Goal: Information Seeking & Learning: Check status

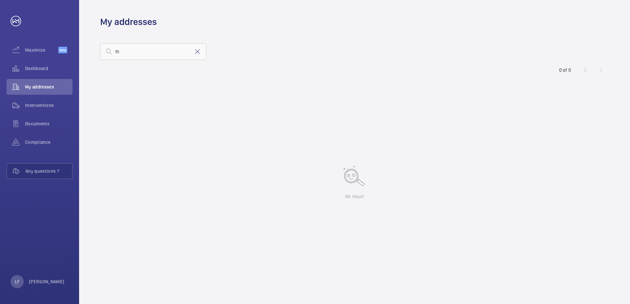
type input "t"
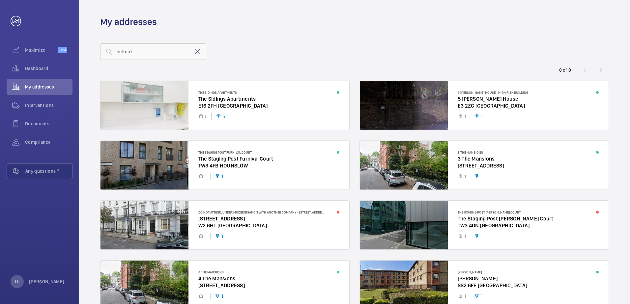
type input "thetford"
click at [50, 87] on span "My addresses" at bounding box center [48, 87] width 47 height 7
click at [33, 72] on div "Dashboard" at bounding box center [40, 69] width 66 height 16
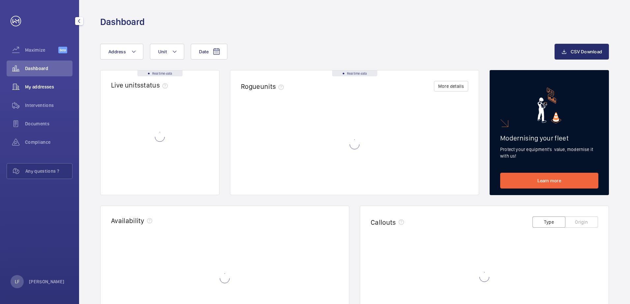
click at [33, 85] on span "My addresses" at bounding box center [48, 87] width 47 height 7
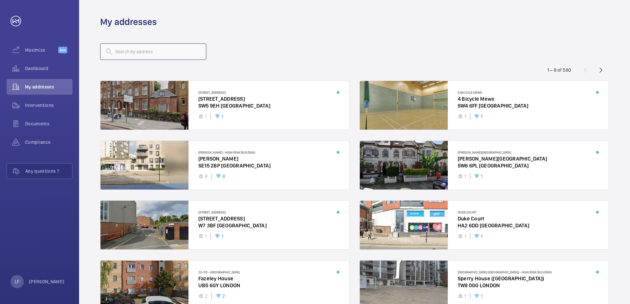
click at [125, 57] on input "text" at bounding box center [153, 51] width 106 height 16
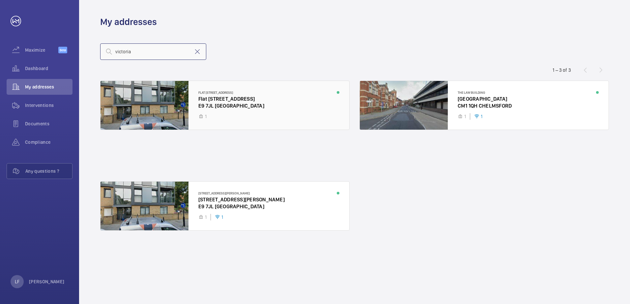
type input "victoria"
click at [231, 106] on div at bounding box center [224, 105] width 249 height 49
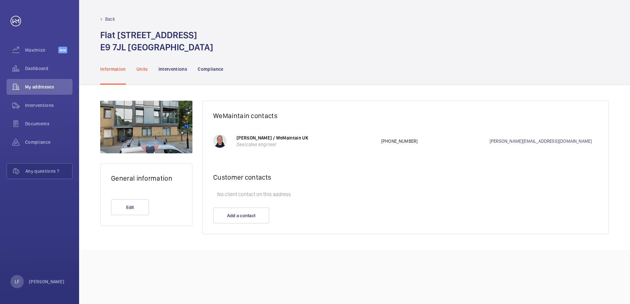
click at [141, 72] on p "Units" at bounding box center [142, 69] width 12 height 7
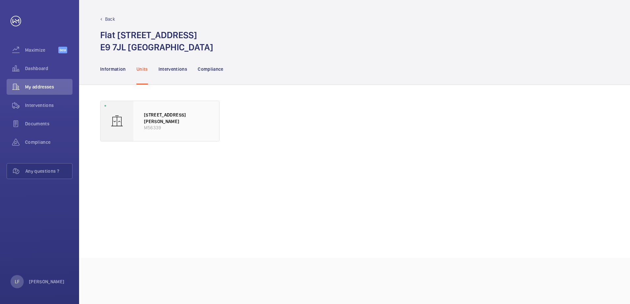
click at [147, 124] on p "M56339" at bounding box center [176, 127] width 65 height 6
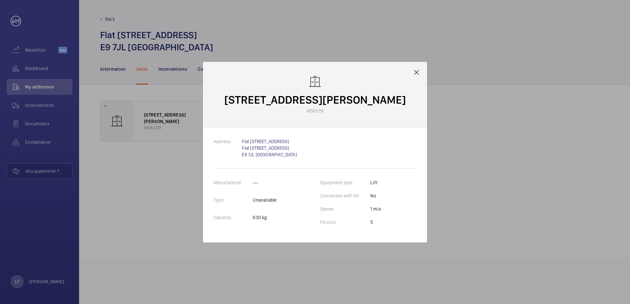
click at [147, 122] on div at bounding box center [315, 152] width 630 height 304
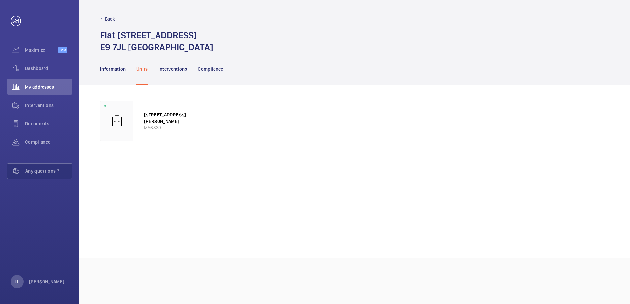
click at [246, 81] on div "Information Units Interventions Compliance" at bounding box center [354, 68] width 509 height 31
click at [182, 72] on p "Interventions" at bounding box center [172, 69] width 29 height 7
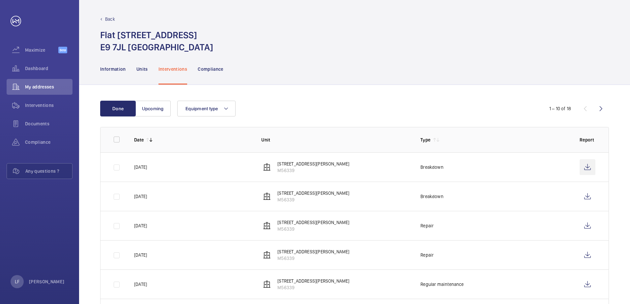
click at [584, 173] on wm-front-icon-button at bounding box center [587, 167] width 16 height 16
click at [584, 199] on wm-front-icon-button at bounding box center [587, 197] width 16 height 16
click at [147, 69] on p "Units" at bounding box center [142, 69] width 12 height 7
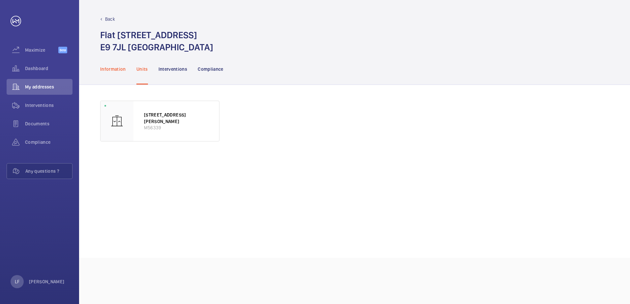
click at [115, 68] on p "Information" at bounding box center [113, 69] width 26 height 7
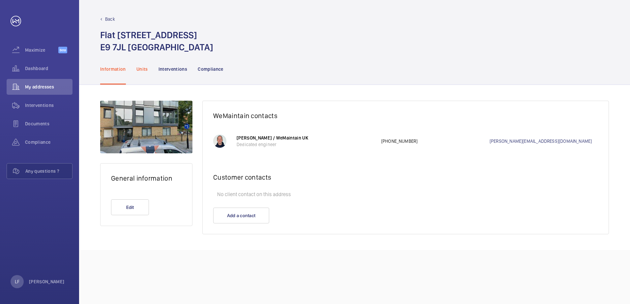
click at [139, 69] on p "Units" at bounding box center [142, 69] width 12 height 7
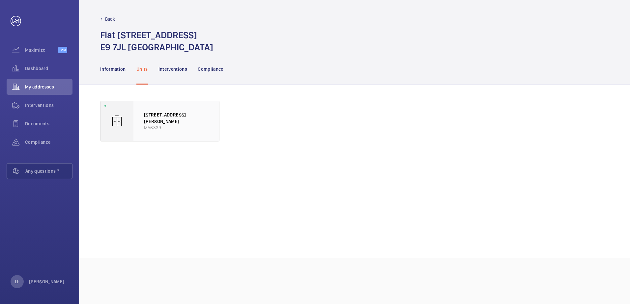
click at [151, 111] on div "[STREET_ADDRESS][PERSON_NAME]" at bounding box center [176, 121] width 86 height 40
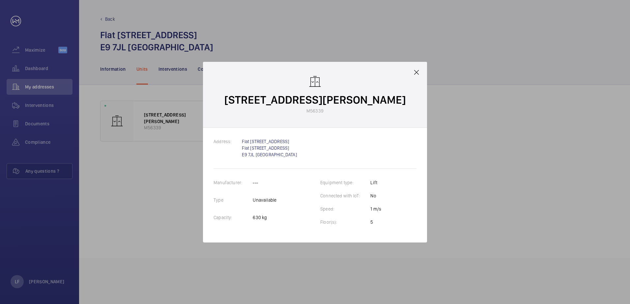
click at [415, 71] on mat-icon at bounding box center [416, 73] width 8 height 8
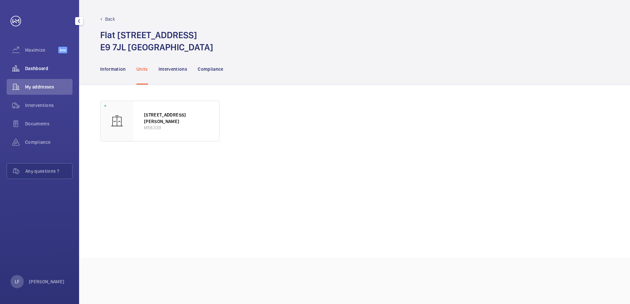
click at [34, 73] on div "Dashboard" at bounding box center [40, 69] width 66 height 16
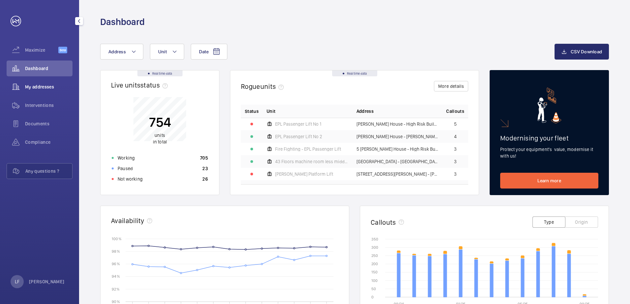
click at [28, 89] on span "My addresses" at bounding box center [48, 87] width 47 height 7
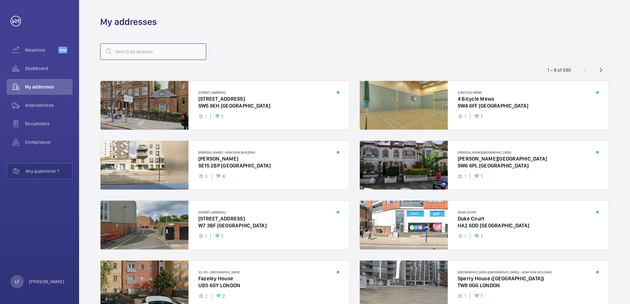
click at [123, 55] on input "text" at bounding box center [153, 51] width 106 height 16
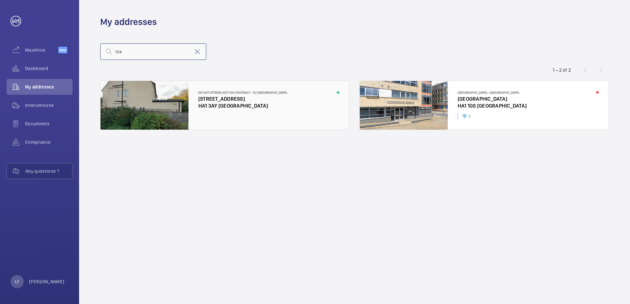
type input "rox"
click at [211, 103] on div at bounding box center [224, 105] width 249 height 49
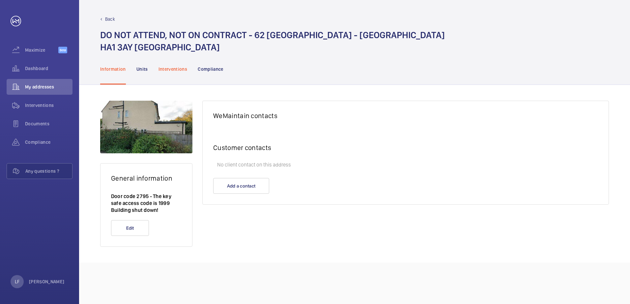
click at [167, 70] on p "Interventions" at bounding box center [172, 69] width 29 height 7
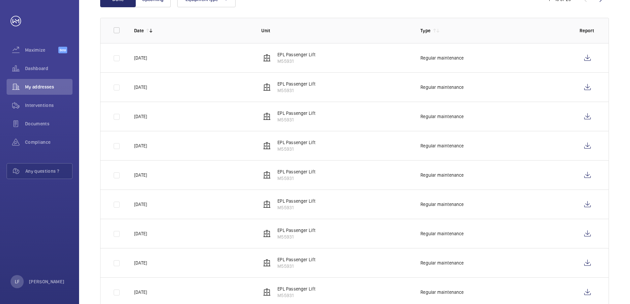
scroll to position [157, 0]
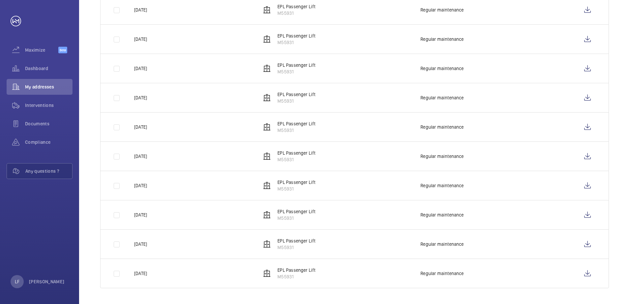
click at [434, 272] on p "Regular maintenance" at bounding box center [441, 273] width 43 height 7
click at [446, 275] on p "Regular maintenance" at bounding box center [441, 273] width 43 height 7
click at [596, 276] on td at bounding box center [589, 274] width 40 height 30
click at [590, 277] on wm-front-icon-button at bounding box center [587, 274] width 16 height 16
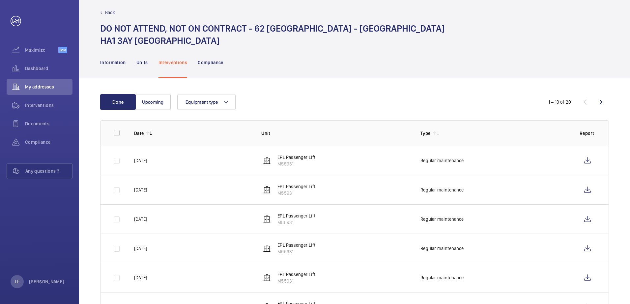
scroll to position [0, 0]
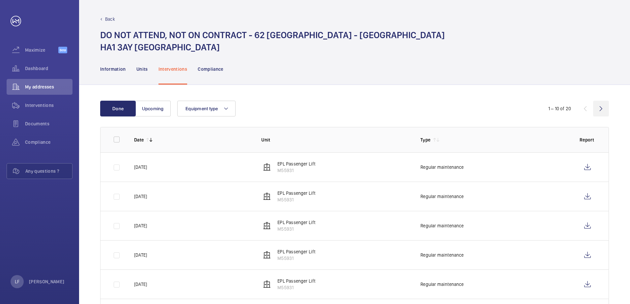
click at [595, 113] on wm-front-icon-button at bounding box center [601, 109] width 16 height 16
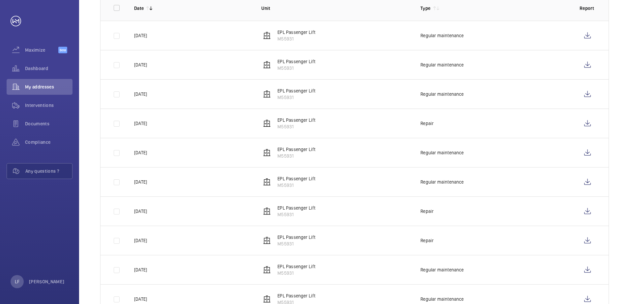
scroll to position [157, 0]
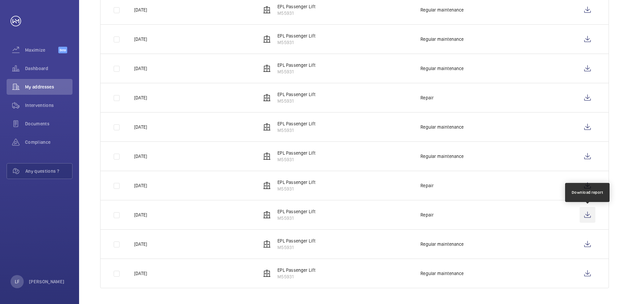
click at [582, 218] on wm-front-icon-button at bounding box center [587, 215] width 16 height 16
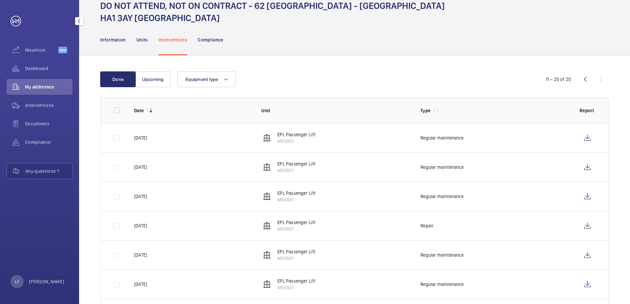
scroll to position [0, 0]
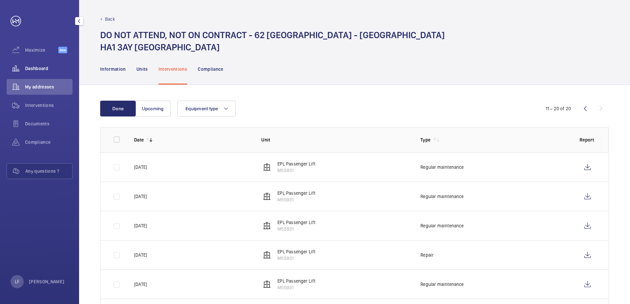
click at [41, 69] on span "Dashboard" at bounding box center [48, 68] width 47 height 7
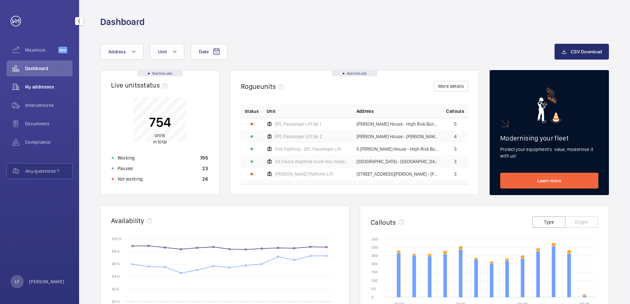
click at [41, 92] on div "My addresses" at bounding box center [40, 87] width 66 height 16
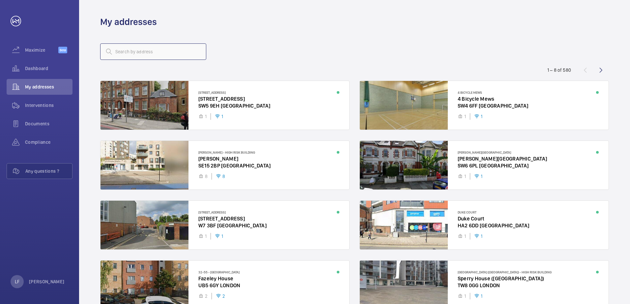
click at [135, 51] on input "text" at bounding box center [153, 51] width 106 height 16
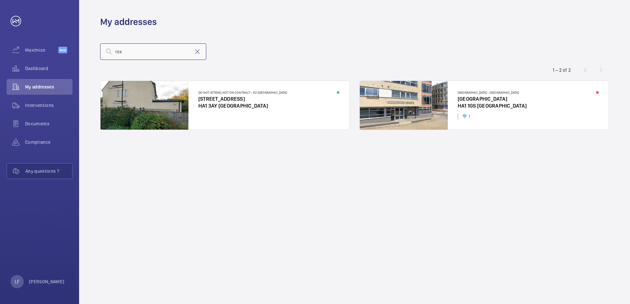
type input "rox"
click at [479, 97] on div at bounding box center [484, 105] width 249 height 49
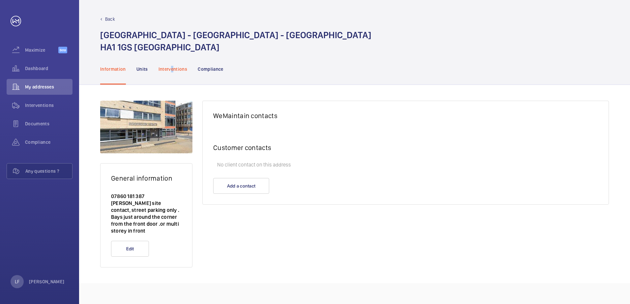
click at [173, 65] on div "Interventions" at bounding box center [172, 68] width 29 height 31
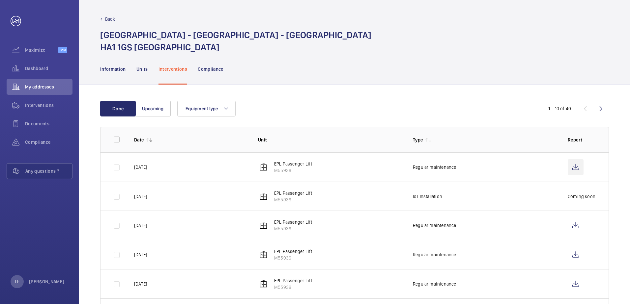
click at [573, 168] on wm-front-icon-button at bounding box center [575, 167] width 16 height 16
click at [143, 67] on p "Units" at bounding box center [142, 69] width 12 height 7
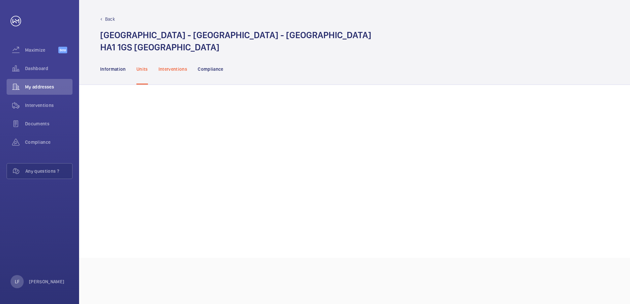
click at [170, 72] on p "Interventions" at bounding box center [172, 69] width 29 height 7
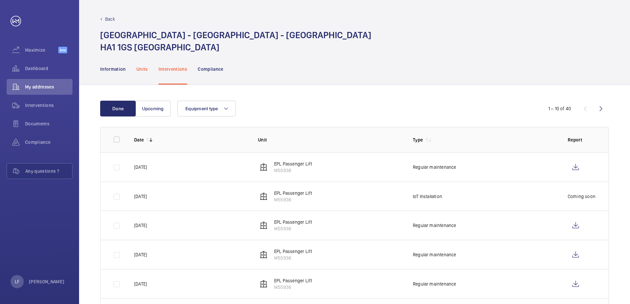
click at [143, 71] on p "Units" at bounding box center [142, 69] width 12 height 7
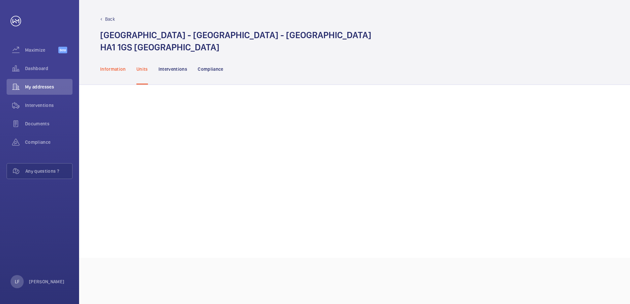
click at [116, 71] on p "Information" at bounding box center [113, 69] width 26 height 7
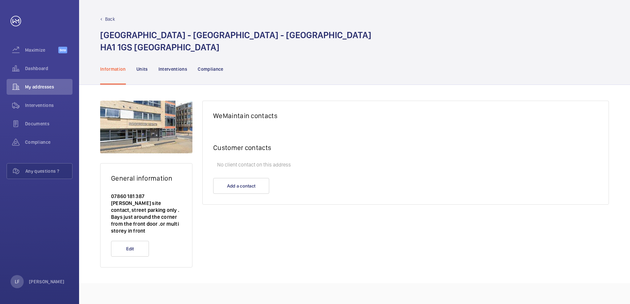
click at [135, 70] on nav "Information Units Interventions Compliance" at bounding box center [161, 68] width 123 height 31
click at [139, 70] on p "Units" at bounding box center [142, 69] width 12 height 7
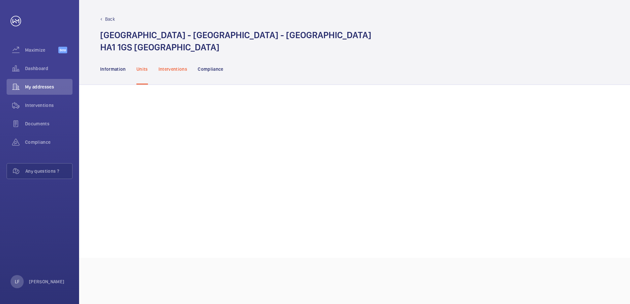
click at [164, 70] on p "Interventions" at bounding box center [172, 69] width 29 height 7
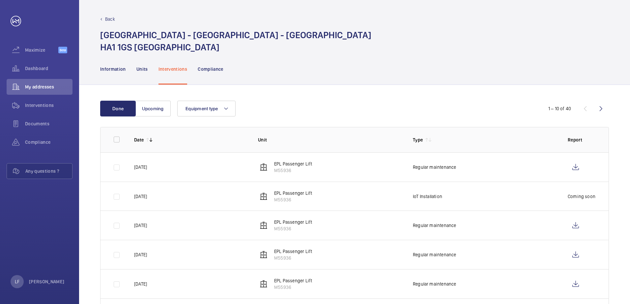
click at [291, 172] on p "M55936" at bounding box center [293, 170] width 38 height 7
click at [291, 168] on p "M55936" at bounding box center [293, 170] width 38 height 7
click at [581, 172] on wm-front-icon-button at bounding box center [575, 167] width 16 height 16
click at [116, 71] on p "Information" at bounding box center [113, 69] width 26 height 7
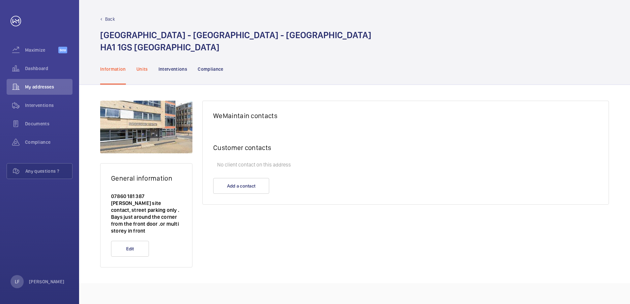
click at [136, 69] on p "Units" at bounding box center [142, 69] width 12 height 7
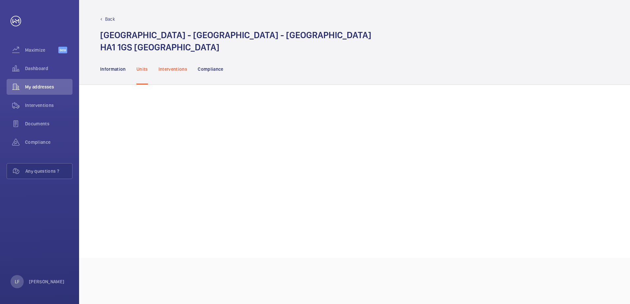
click at [174, 70] on p "Interventions" at bounding box center [172, 69] width 29 height 7
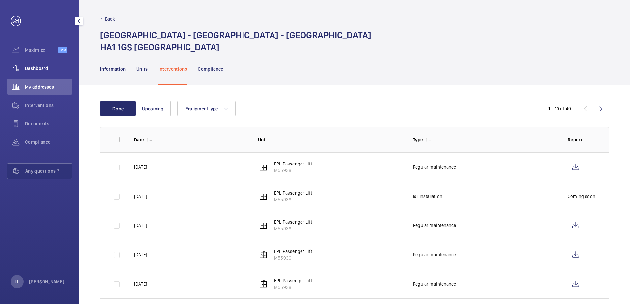
click at [43, 66] on span "Dashboard" at bounding box center [48, 68] width 47 height 7
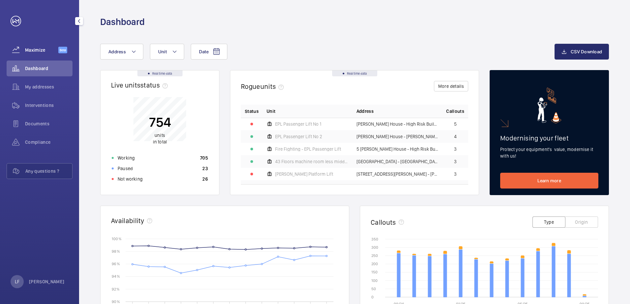
click at [41, 49] on span "Maximize" at bounding box center [41, 50] width 33 height 7
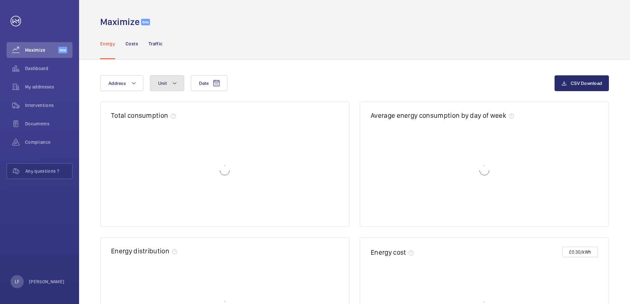
click at [175, 84] on mat-icon at bounding box center [174, 83] width 5 height 8
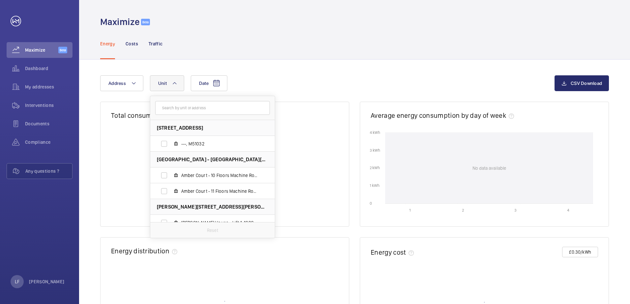
click at [178, 108] on input "text" at bounding box center [212, 108] width 115 height 14
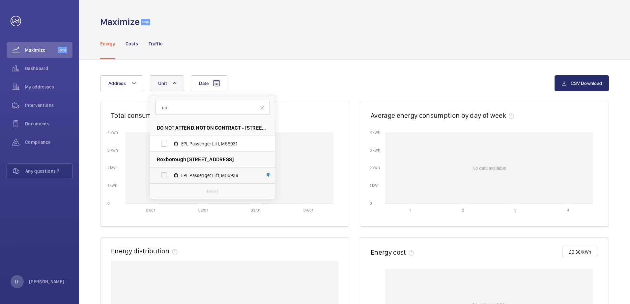
type input "rox"
click at [213, 177] on span "EPL Passenger Lift, M55936" at bounding box center [219, 175] width 76 height 7
click at [171, 177] on input "EPL Passenger Lift, M55936" at bounding box center [163, 175] width 13 height 13
checkbox input "true"
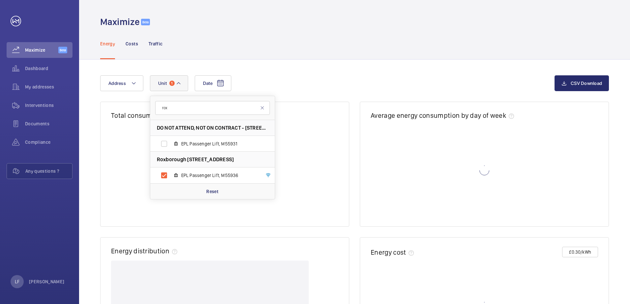
click at [295, 72] on div "Date Address Unit 1 rox DO NOT ATTEND, NOT ON CONTRACT - [STREET_ADDRESS] EPL P…" at bounding box center [354, 287] width 551 height 454
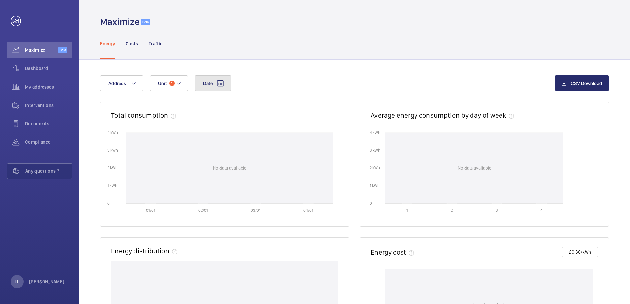
click at [215, 84] on button "Date" at bounding box center [213, 83] width 37 height 16
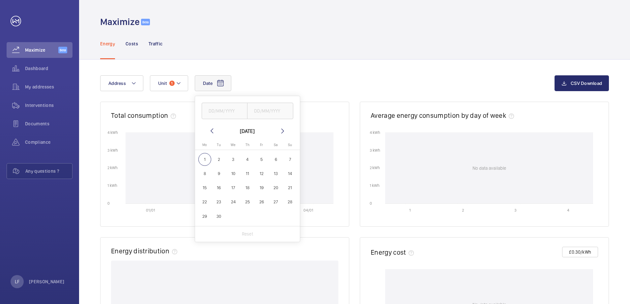
click at [210, 130] on mat-icon at bounding box center [212, 131] width 8 height 8
click at [233, 177] on span "6" at bounding box center [233, 173] width 13 height 13
type input "[DATE]"
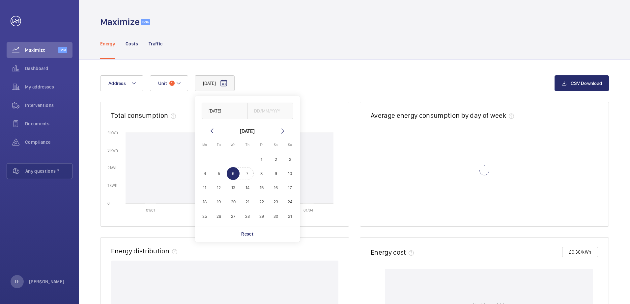
click at [252, 176] on span "7" at bounding box center [247, 173] width 13 height 13
type input "[DATE]"
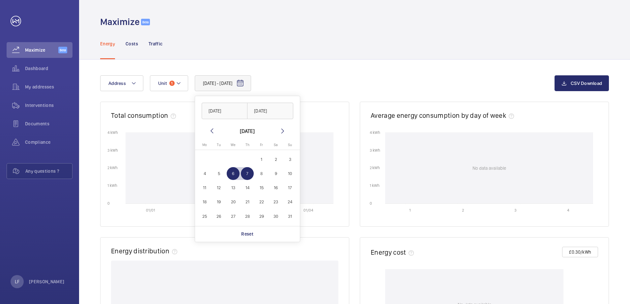
click at [264, 176] on span "8" at bounding box center [261, 173] width 13 height 13
type input "[DATE]"
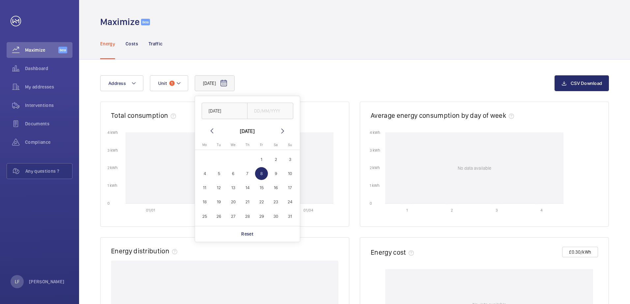
click at [251, 176] on span "7" at bounding box center [247, 173] width 13 height 13
type input "[DATE]"
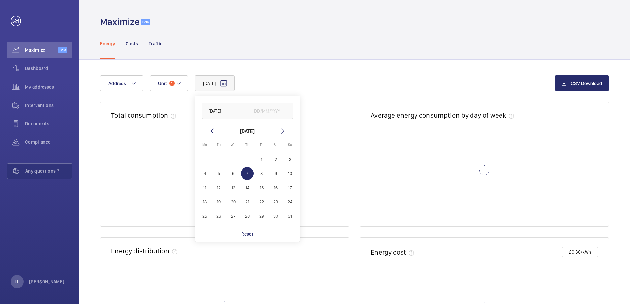
click at [308, 56] on div "Energy Costs Traffic" at bounding box center [354, 43] width 509 height 31
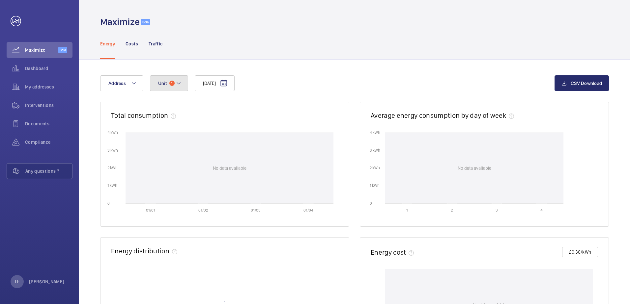
drag, startPoint x: 186, startPoint y: 87, endPoint x: 186, endPoint y: 78, distance: 9.2
click at [186, 85] on button "Unit 1" at bounding box center [169, 83] width 38 height 16
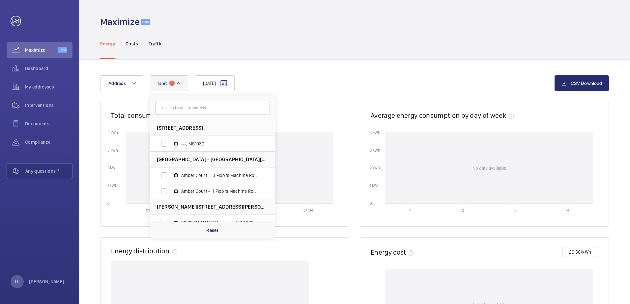
drag, startPoint x: 277, startPoint y: 65, endPoint x: 255, endPoint y: 54, distance: 24.0
click at [275, 63] on div "[DATE] Address [STREET_ADDRESS] ---[GEOGRAPHIC_DATA] - [GEOGRAPHIC_DATA] - 10 F…" at bounding box center [354, 287] width 551 height 454
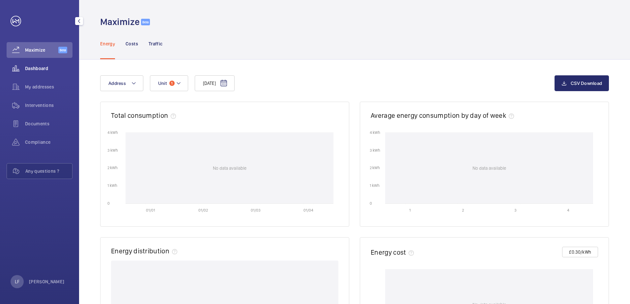
click at [47, 66] on span "Dashboard" at bounding box center [48, 68] width 47 height 7
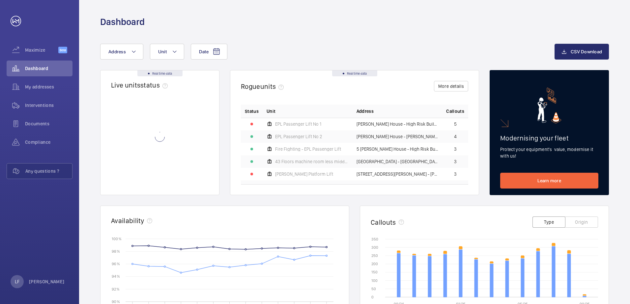
drag, startPoint x: 310, startPoint y: 56, endPoint x: 276, endPoint y: 48, distance: 35.2
click at [310, 56] on div "Date Address Unit" at bounding box center [327, 52] width 454 height 16
